Goal: Task Accomplishment & Management: Manage account settings

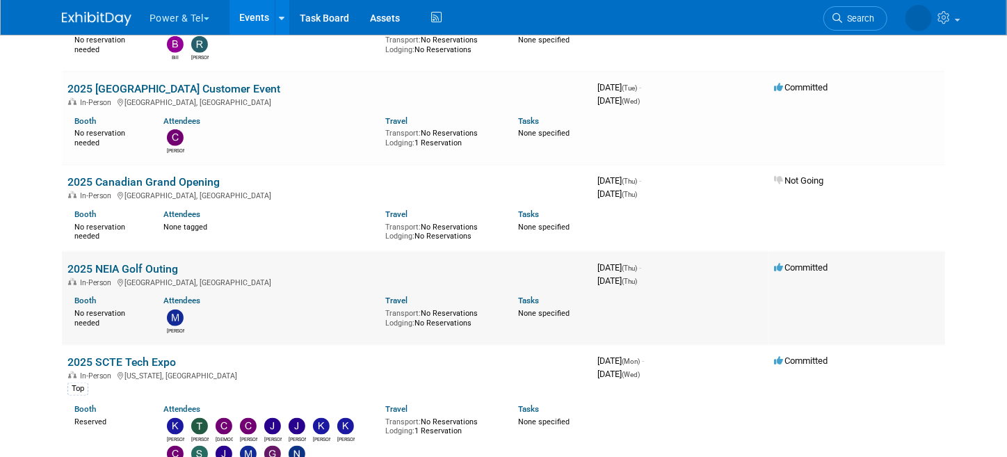
scroll to position [695, 0]
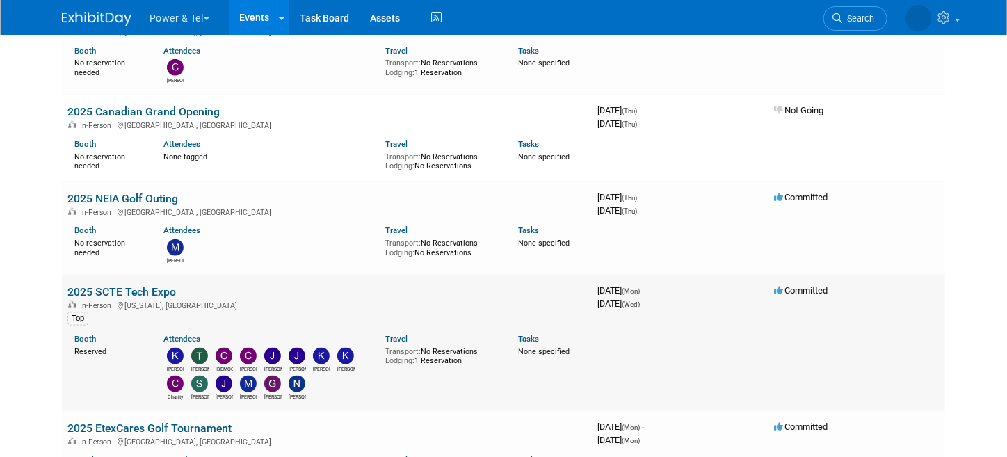
click at [129, 289] on link "2025 SCTE Tech Expo" at bounding box center [121, 291] width 108 height 13
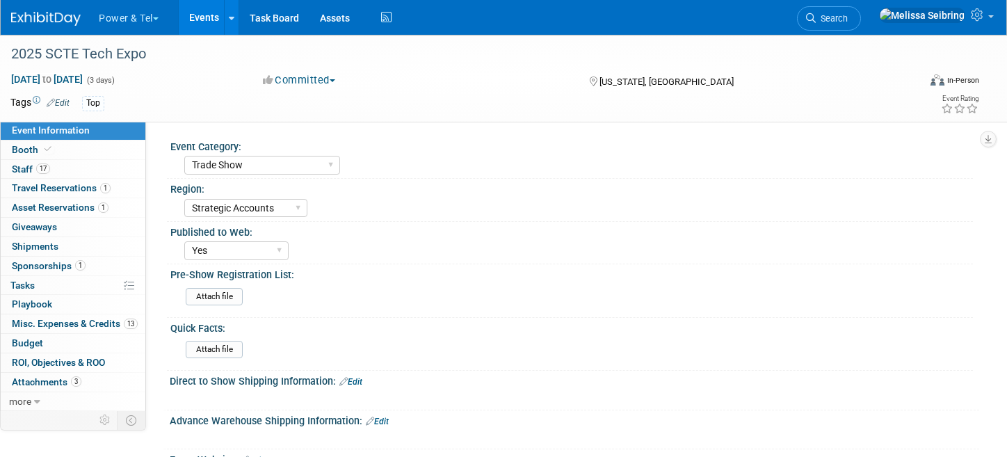
select select "Trade Show"
select select "Strategic Accounts"
select select "Yes"
click at [24, 167] on span "Staff 17" at bounding box center [31, 168] width 38 height 11
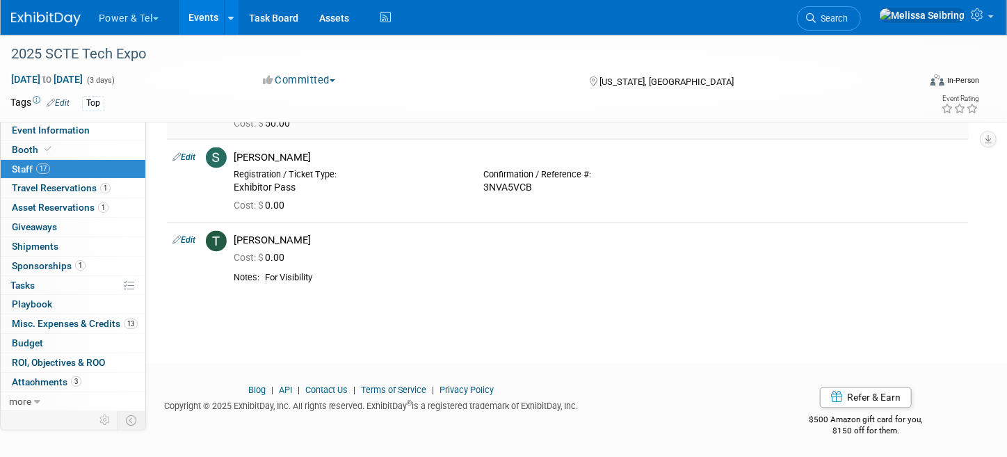
scroll to position [1149, 0]
